Goal: Information Seeking & Learning: Learn about a topic

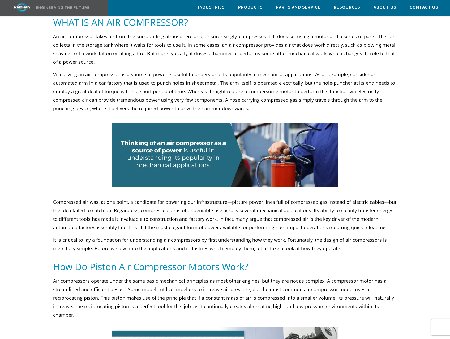
scroll to position [124, 0]
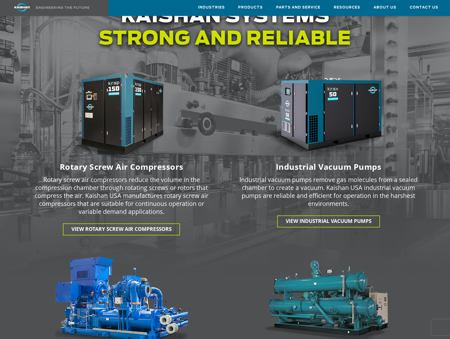
scroll to position [619, 0]
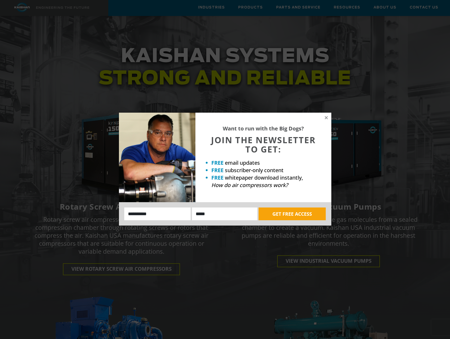
click at [131, 260] on div "Want to run with the Big Dogs? JOIN THE NEWSLETTER TO GET: FREE email updates F…" at bounding box center [225, 169] width 450 height 339
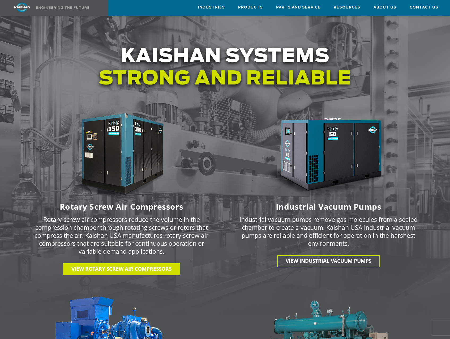
drag, startPoint x: 144, startPoint y: 263, endPoint x: 148, endPoint y: 265, distance: 4.9
click at [144, 265] on span "View Rotary Screw Air Compressors" at bounding box center [121, 268] width 100 height 7
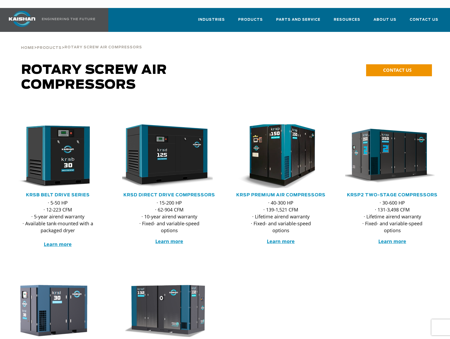
click at [281, 156] on img at bounding box center [277, 156] width 104 height 70
